Goal: Task Accomplishment & Management: Manage account settings

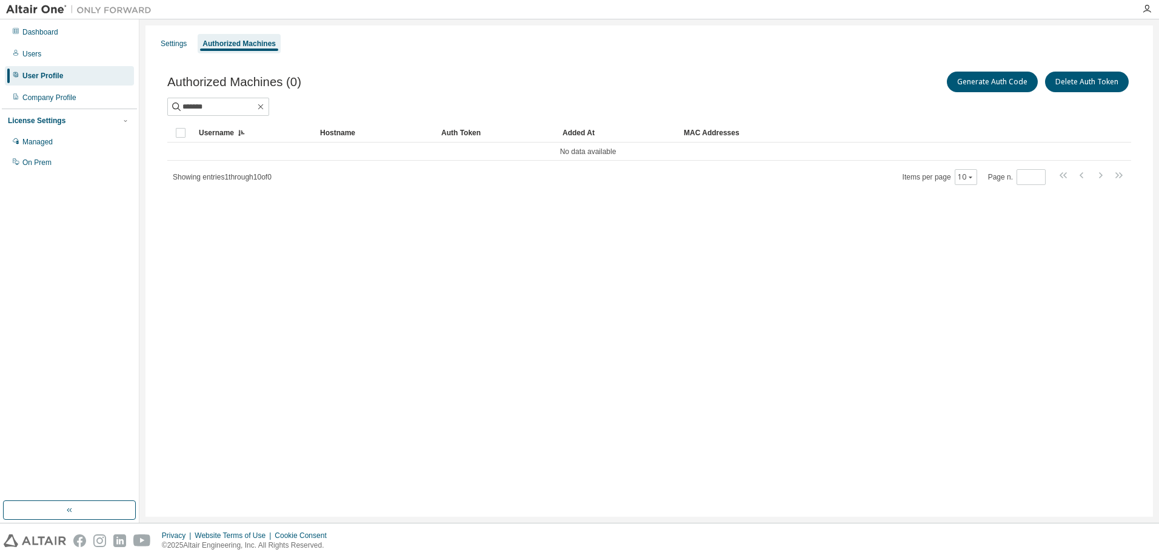
click at [249, 39] on div "Authorized Machines" at bounding box center [238, 44] width 73 height 10
click at [266, 104] on icon "button" at bounding box center [261, 107] width 10 height 10
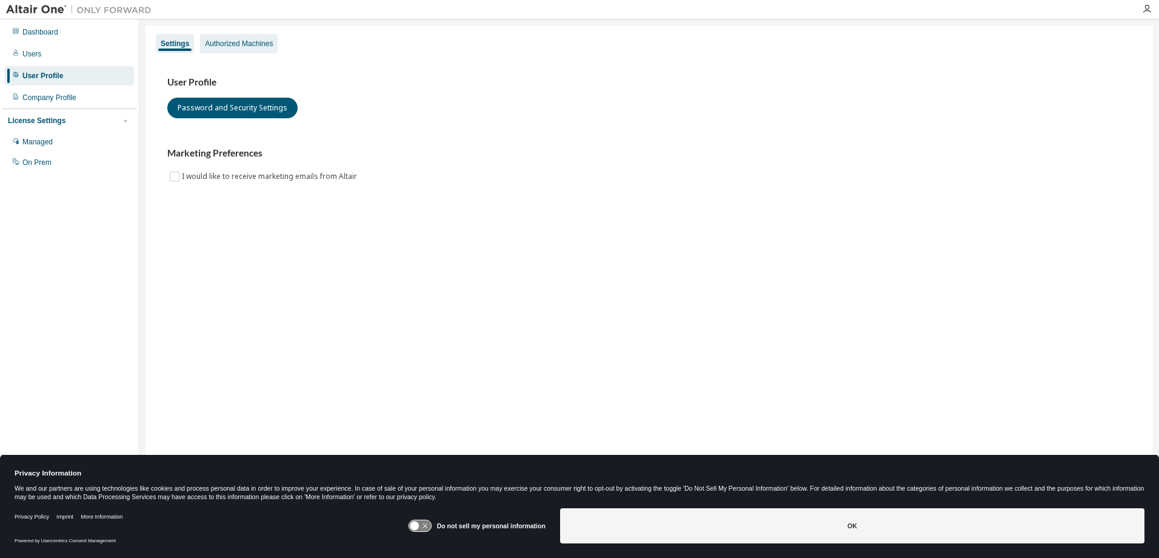
click at [242, 47] on div "Authorized Machines" at bounding box center [239, 44] width 68 height 10
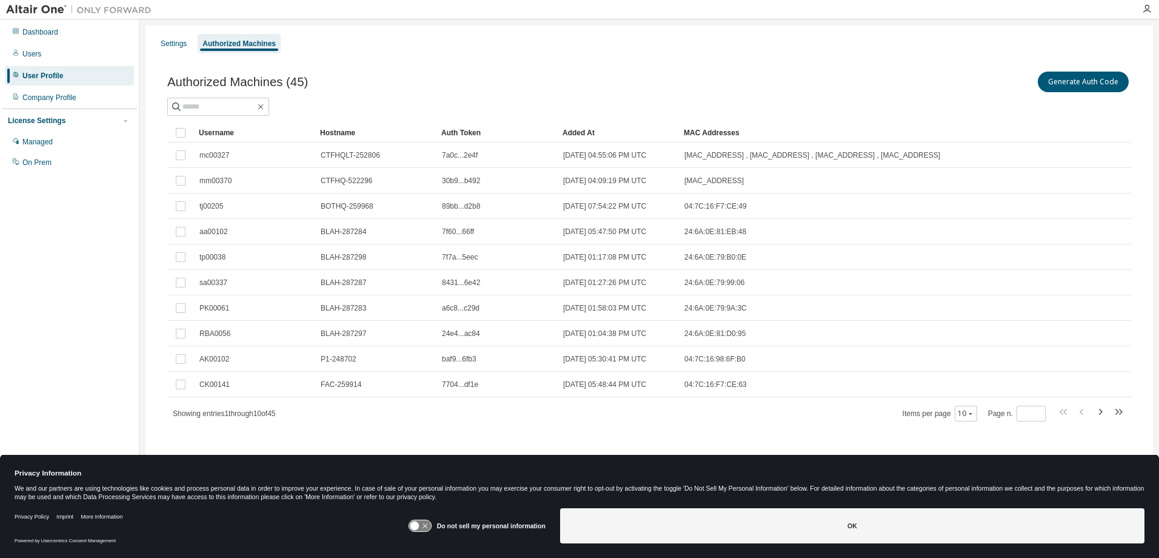
click at [217, 133] on div "Username" at bounding box center [255, 132] width 112 height 19
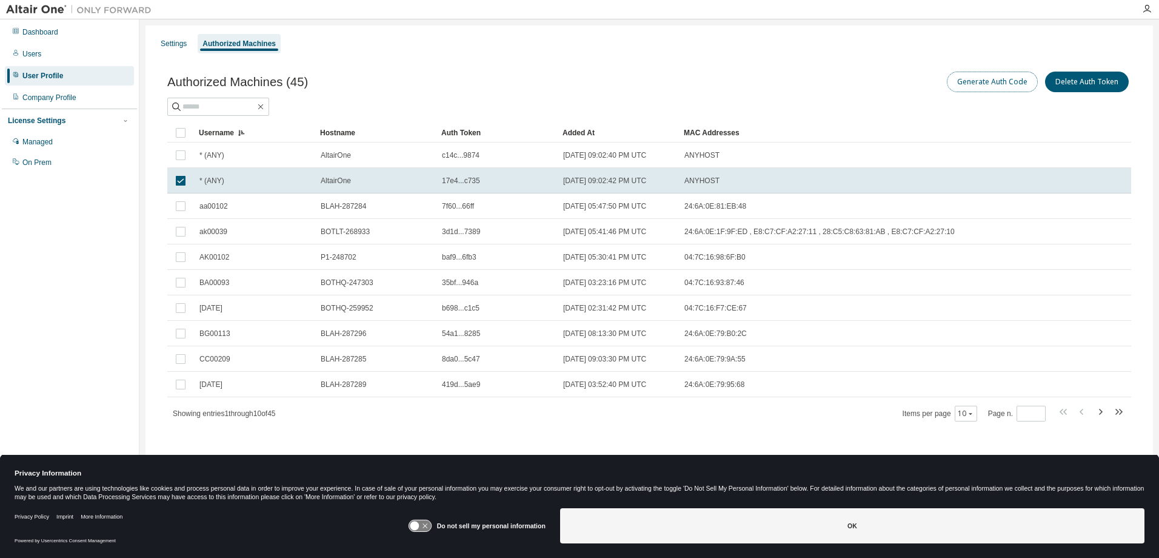
click at [977, 79] on button "Generate Auth Code" at bounding box center [992, 82] width 91 height 21
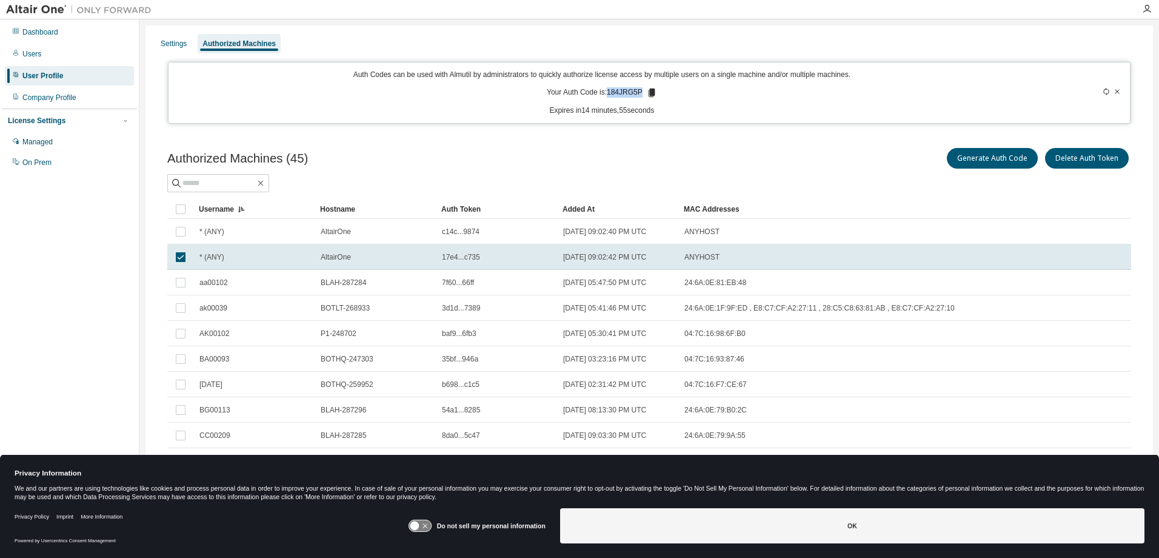
drag, startPoint x: 606, startPoint y: 93, endPoint x: 640, endPoint y: 94, distance: 33.4
click at [640, 94] on p "Your Auth Code is: 184JRG5P" at bounding box center [602, 92] width 110 height 11
drag, startPoint x: 640, startPoint y: 94, endPoint x: 626, endPoint y: 93, distance: 14.0
copy p "184JRG5P"
click at [1114, 90] on icon at bounding box center [1117, 91] width 7 height 7
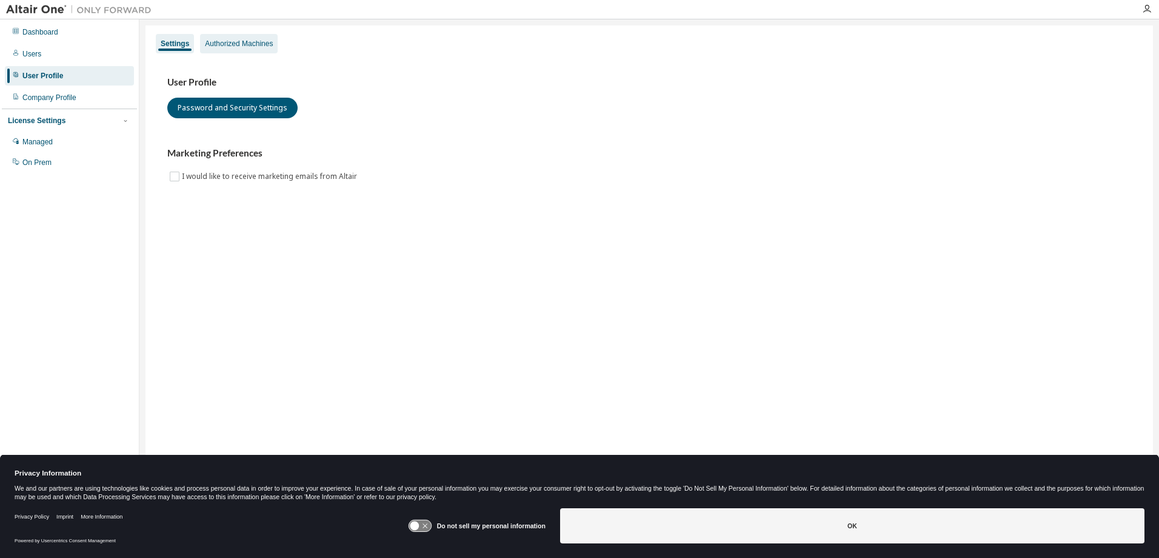
click at [223, 45] on div "Authorized Machines" at bounding box center [239, 44] width 68 height 10
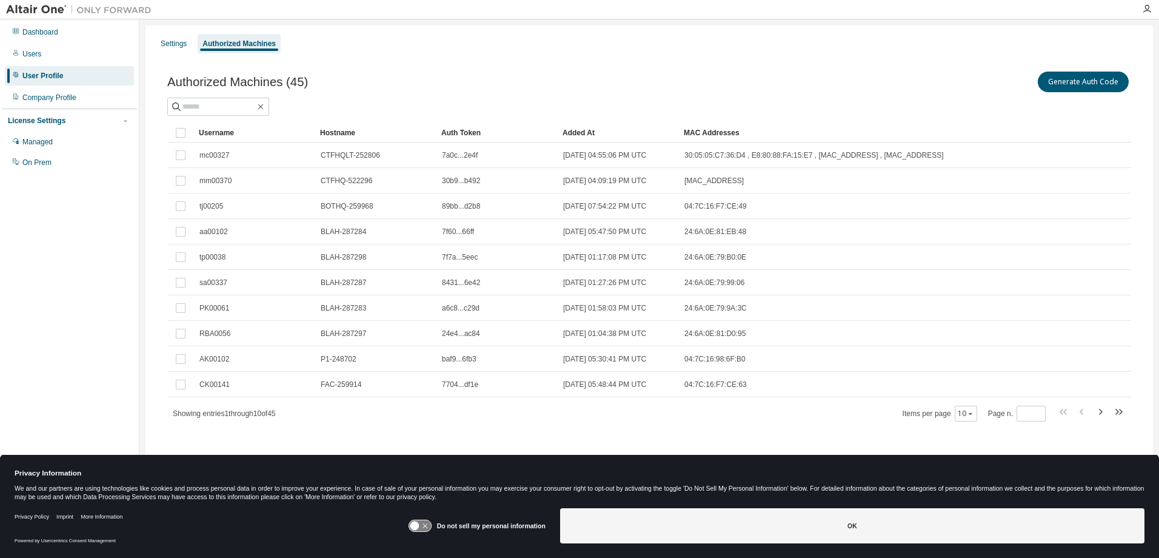
click at [343, 133] on div "Hostname" at bounding box center [376, 132] width 112 height 19
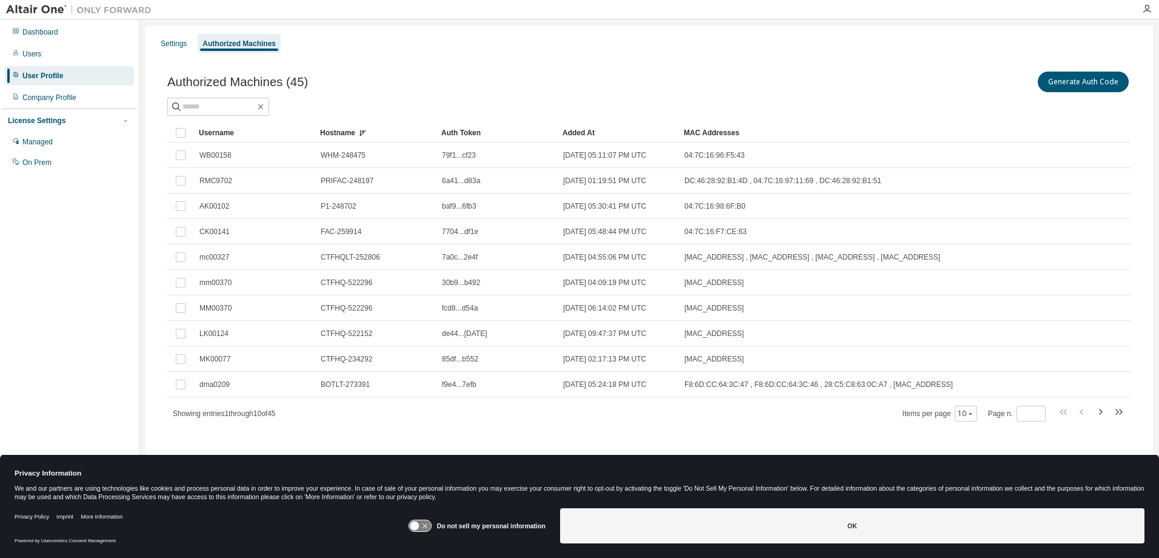
click at [343, 133] on div "Hostname" at bounding box center [376, 132] width 112 height 19
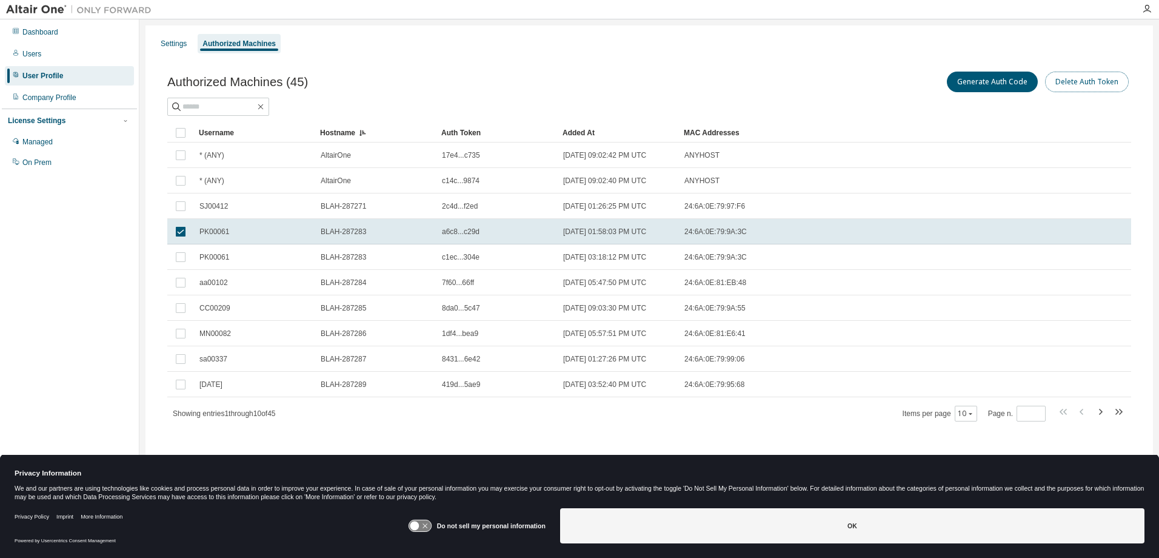
click at [1072, 84] on button "Delete Auth Token" at bounding box center [1087, 82] width 84 height 21
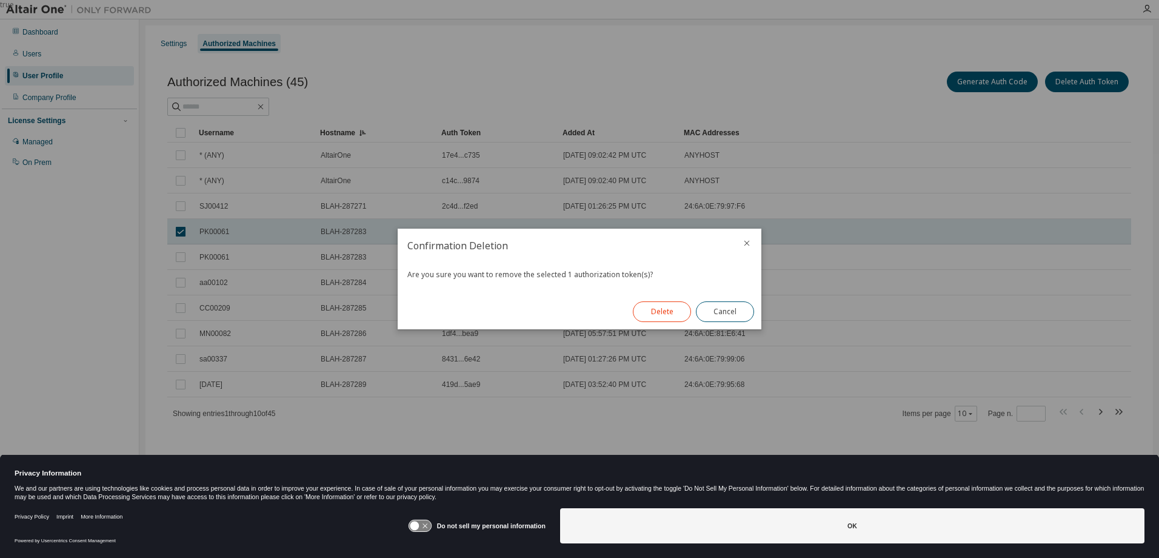
click at [679, 303] on button "Delete" at bounding box center [662, 311] width 58 height 21
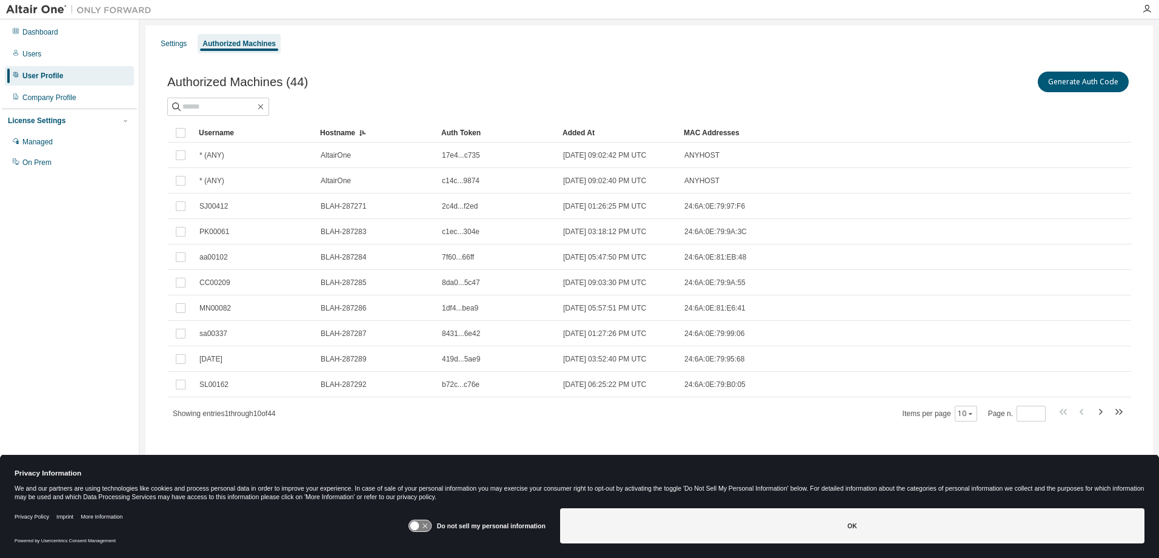
click at [209, 135] on div "Username" at bounding box center [255, 132] width 112 height 19
click at [970, 410] on icon "button" at bounding box center [970, 413] width 7 height 7
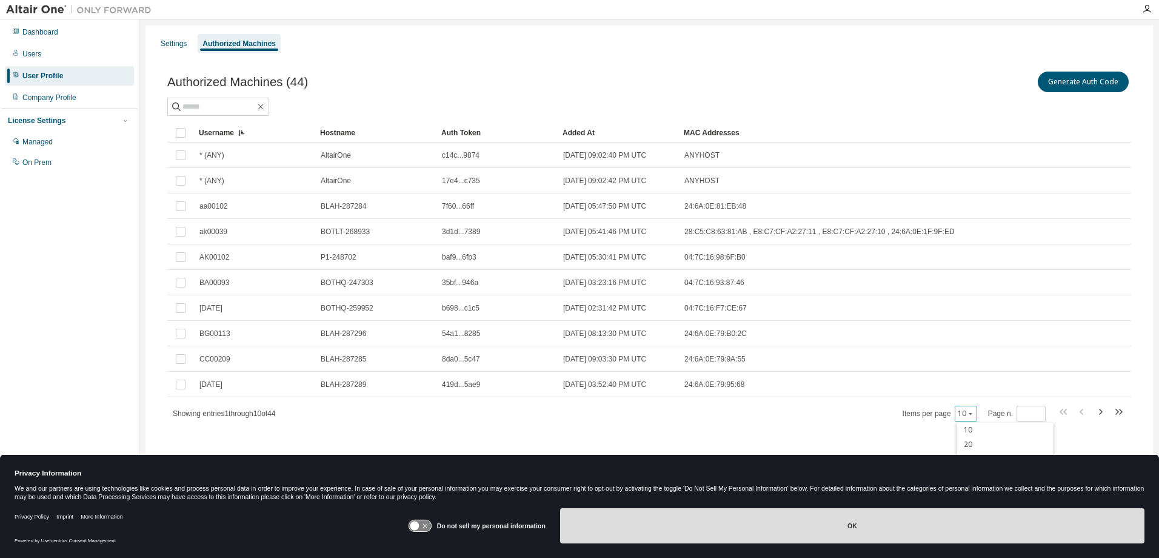
click at [888, 530] on button "OK" at bounding box center [852, 525] width 584 height 35
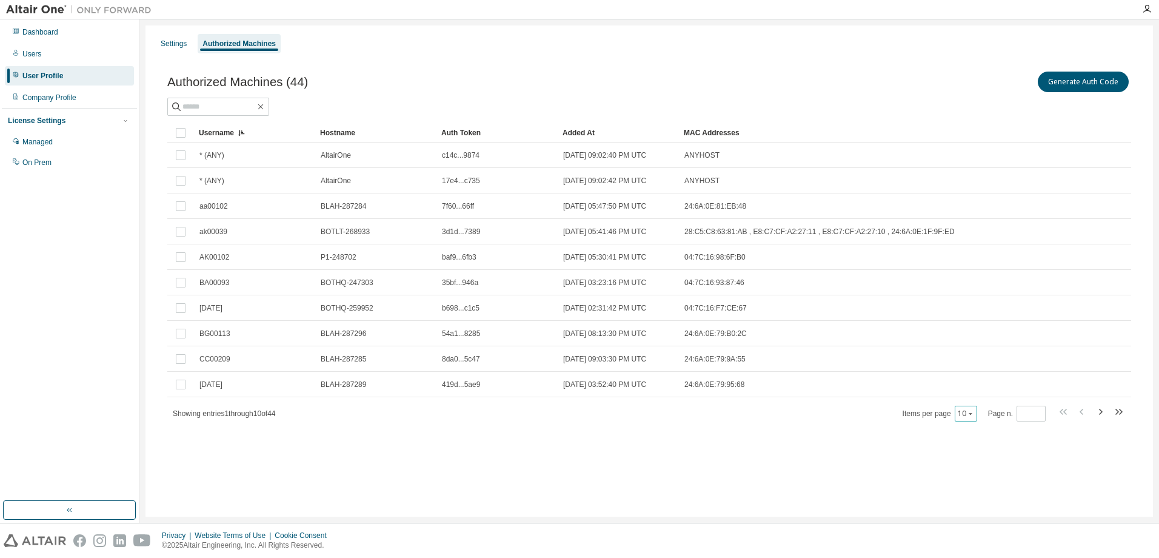
drag, startPoint x: 971, startPoint y: 417, endPoint x: 972, endPoint y: 443, distance: 26.1
click at [971, 420] on div "10" at bounding box center [966, 414] width 22 height 16
drag, startPoint x: 975, startPoint y: 410, endPoint x: 975, endPoint y: 419, distance: 9.1
click at [974, 411] on icon "button" at bounding box center [970, 413] width 7 height 7
click at [969, 489] on div "100" at bounding box center [1005, 488] width 97 height 15
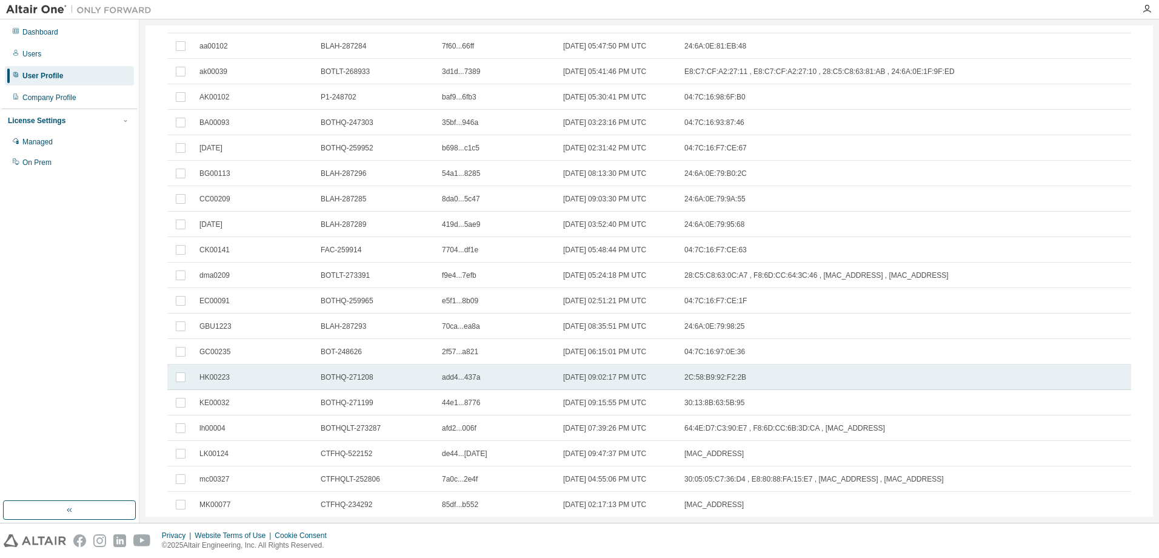
scroll to position [182, 0]
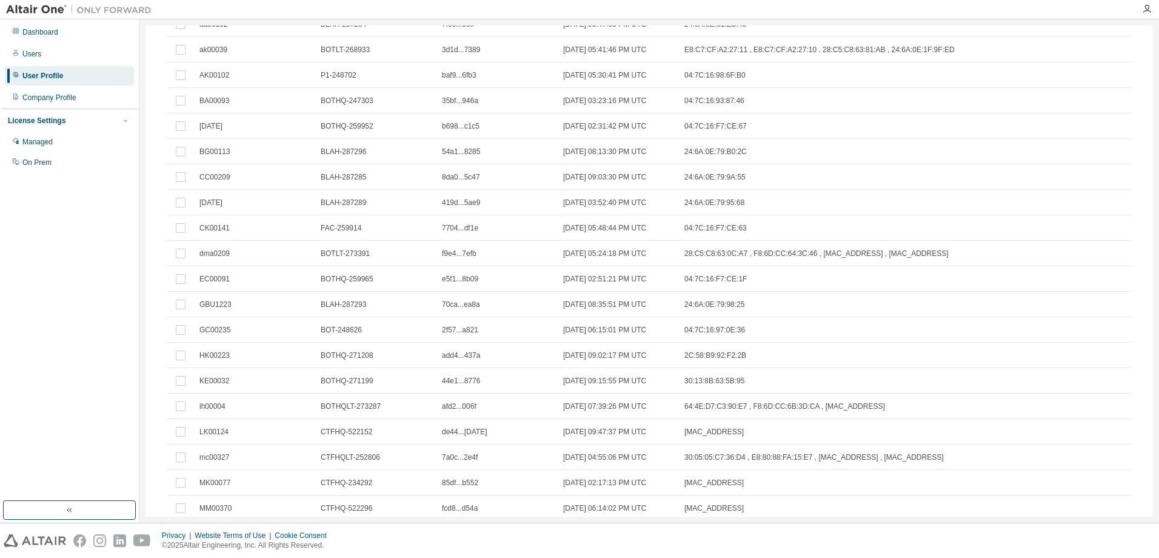
type button "100"
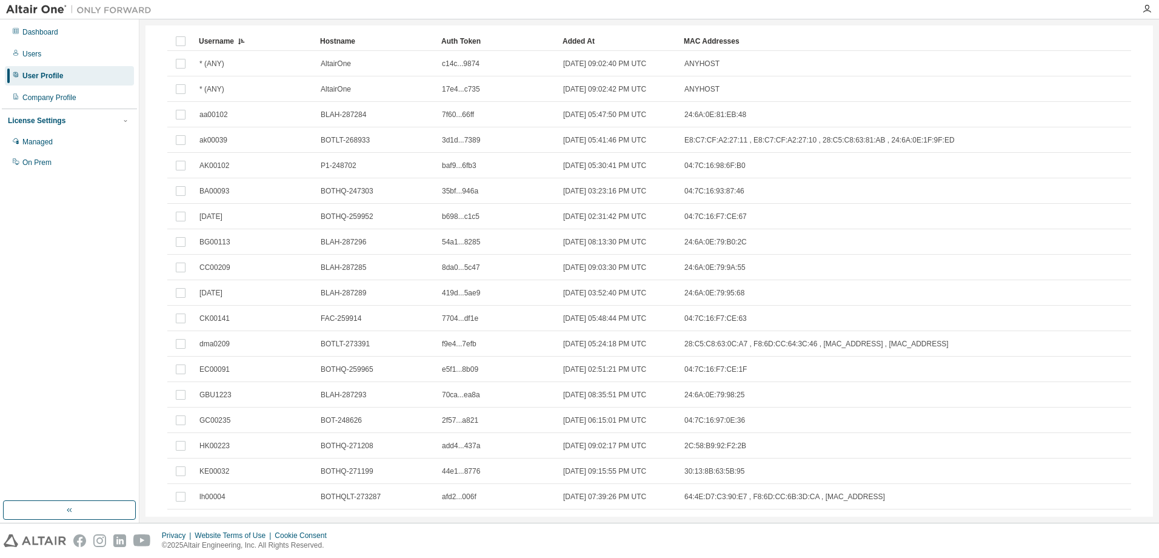
scroll to position [0, 0]
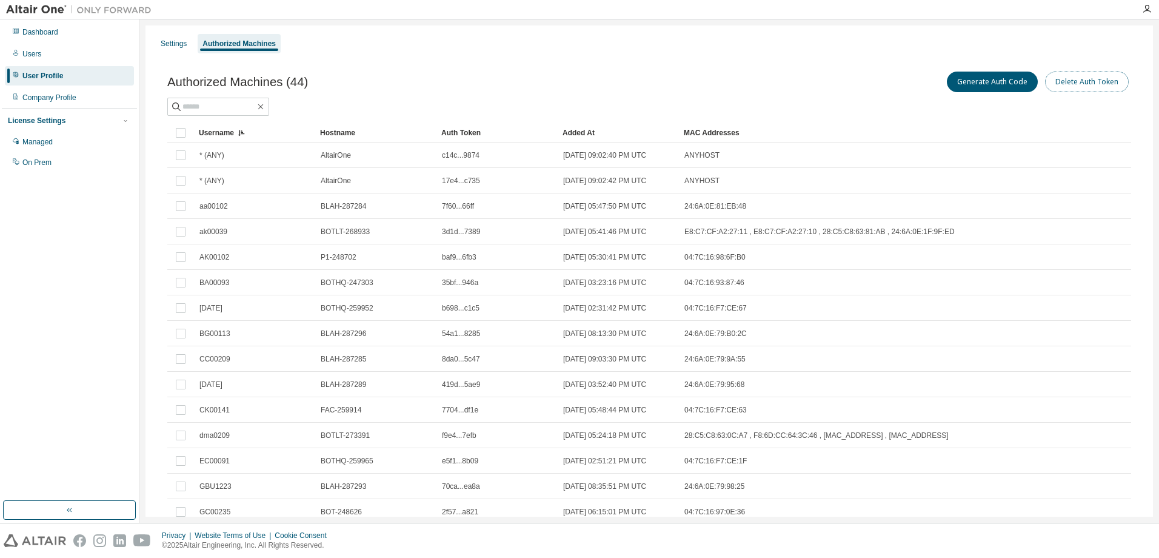
click at [1080, 76] on button "Delete Auth Token" at bounding box center [1087, 82] width 84 height 21
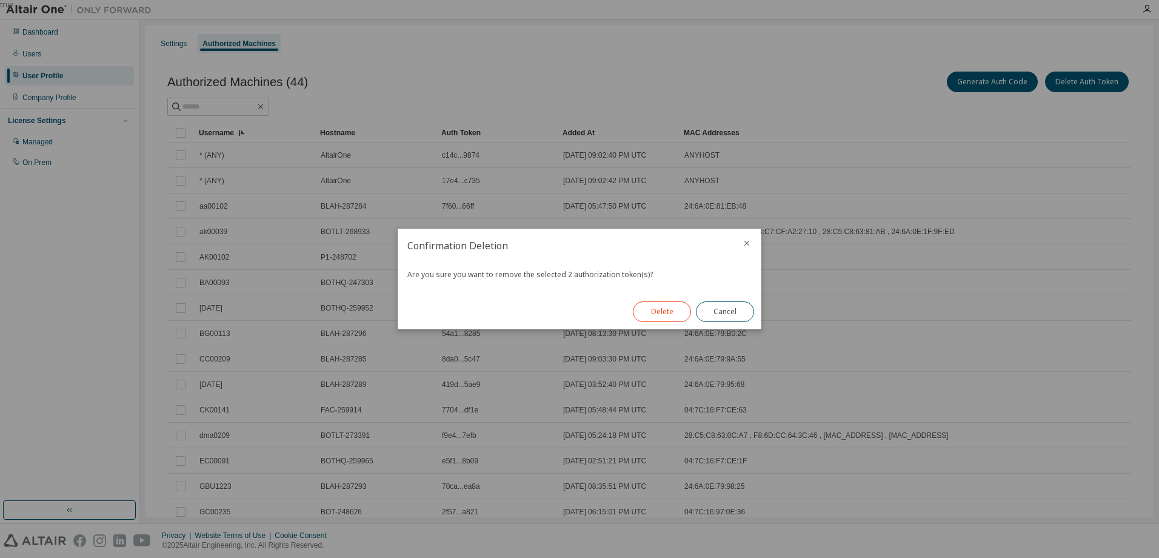
click at [676, 306] on button "Delete" at bounding box center [662, 311] width 58 height 21
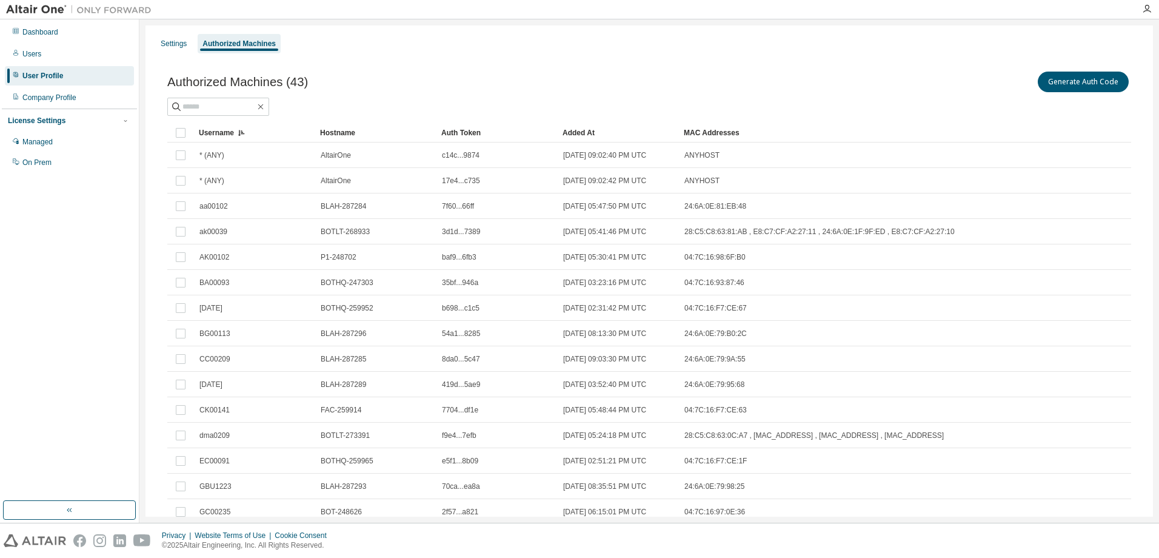
click at [563, 50] on div "Settings Authorized Machines" at bounding box center [649, 44] width 993 height 22
click at [1075, 73] on button "Delete Auth Token" at bounding box center [1087, 82] width 84 height 21
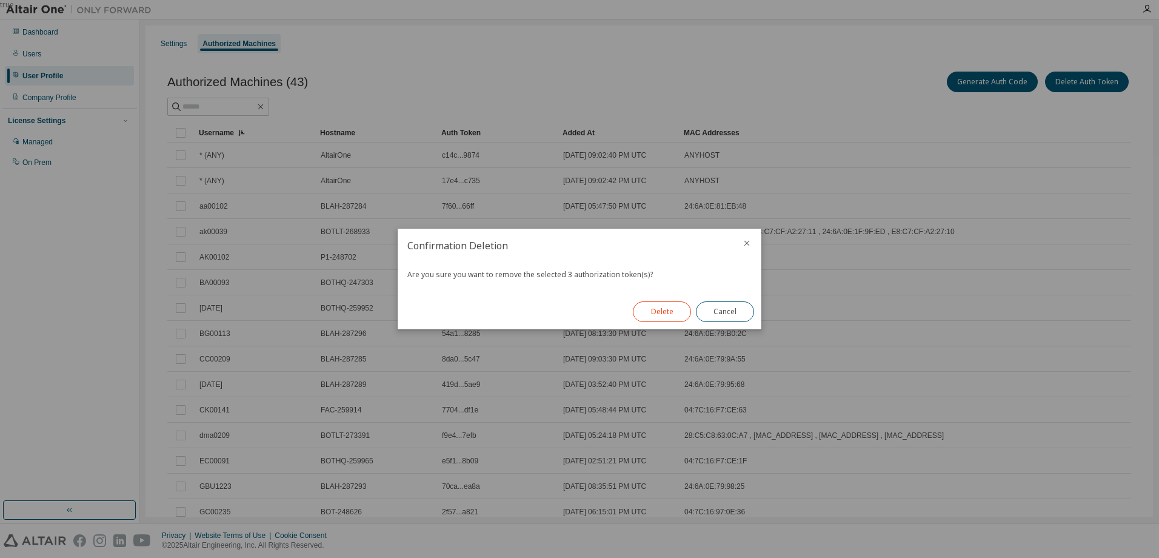
click at [661, 307] on button "Delete" at bounding box center [662, 311] width 58 height 21
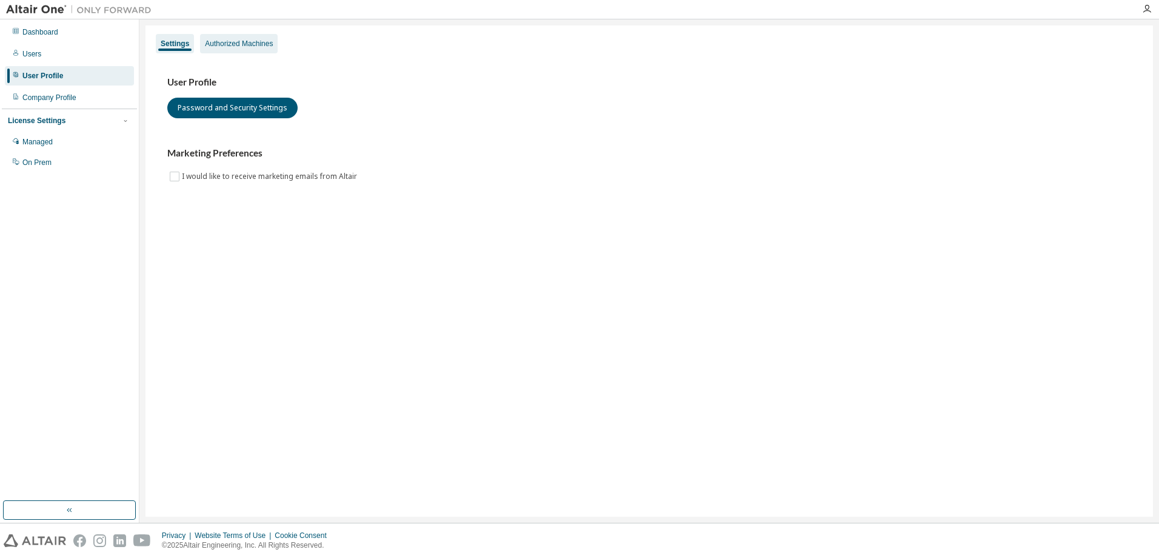
click at [237, 44] on div "Authorized Machines" at bounding box center [239, 44] width 68 height 10
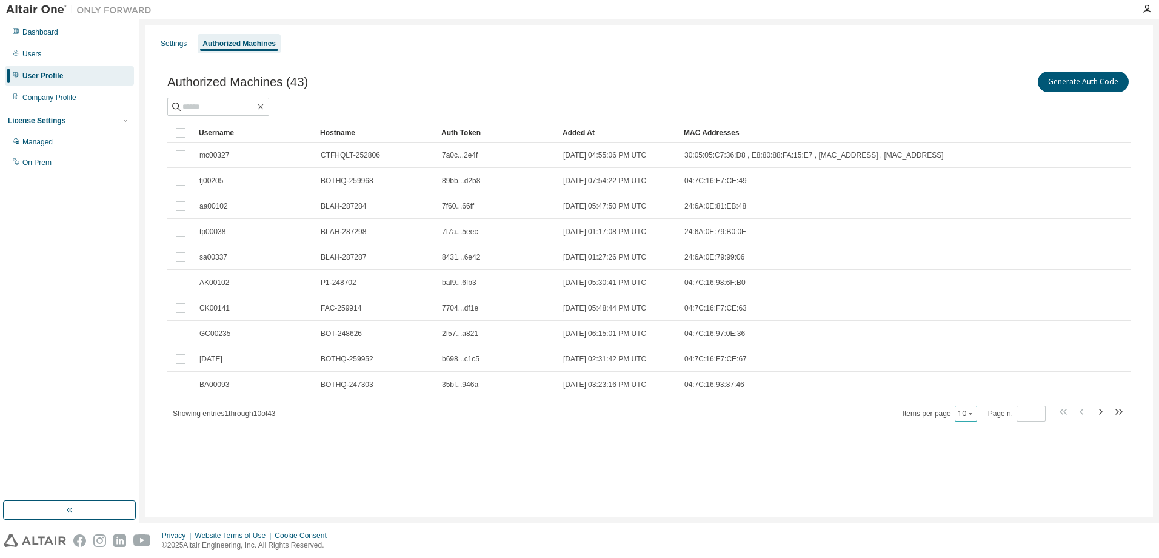
click at [974, 413] on icon "button" at bounding box center [970, 413] width 7 height 7
click at [968, 489] on div "100" at bounding box center [1005, 488] width 97 height 15
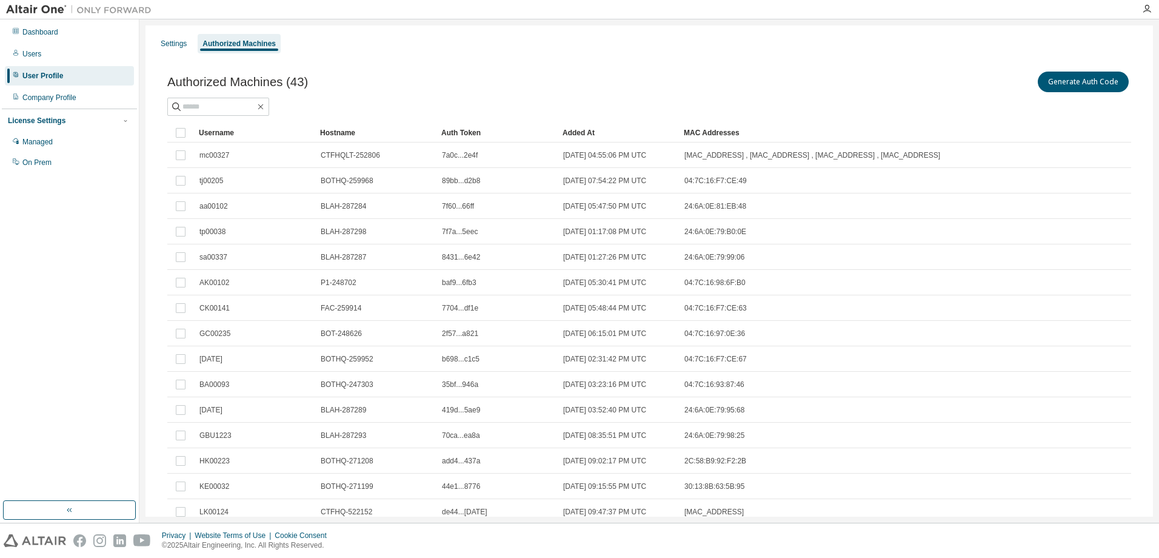
click at [212, 132] on div "Username" at bounding box center [255, 132] width 112 height 19
click at [221, 133] on div "Username" at bounding box center [255, 132] width 112 height 19
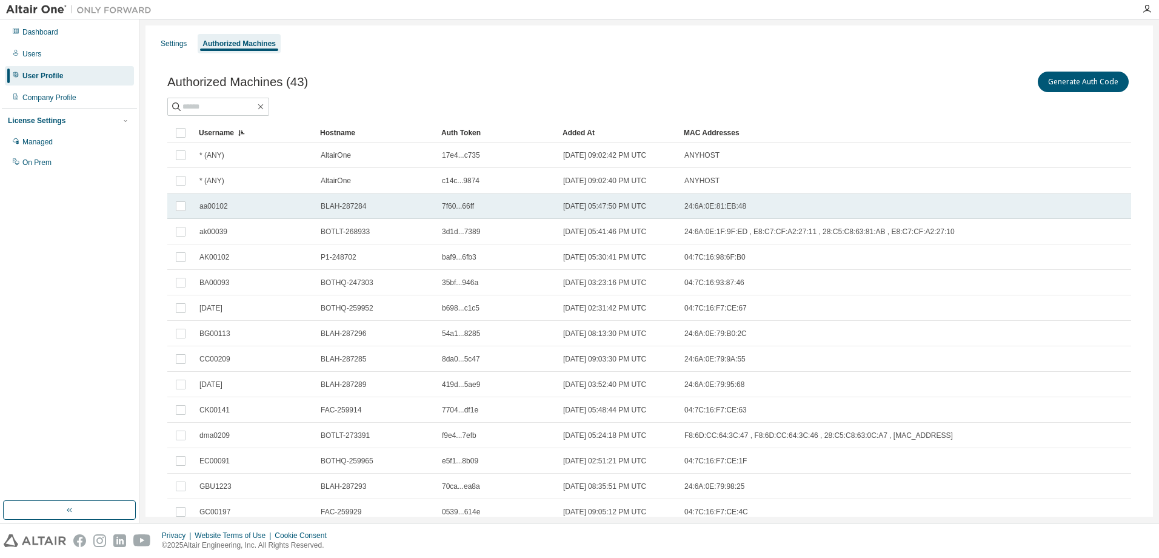
click at [213, 206] on span "aa00102" at bounding box center [213, 206] width 28 height 10
